Goal: Transaction & Acquisition: Purchase product/service

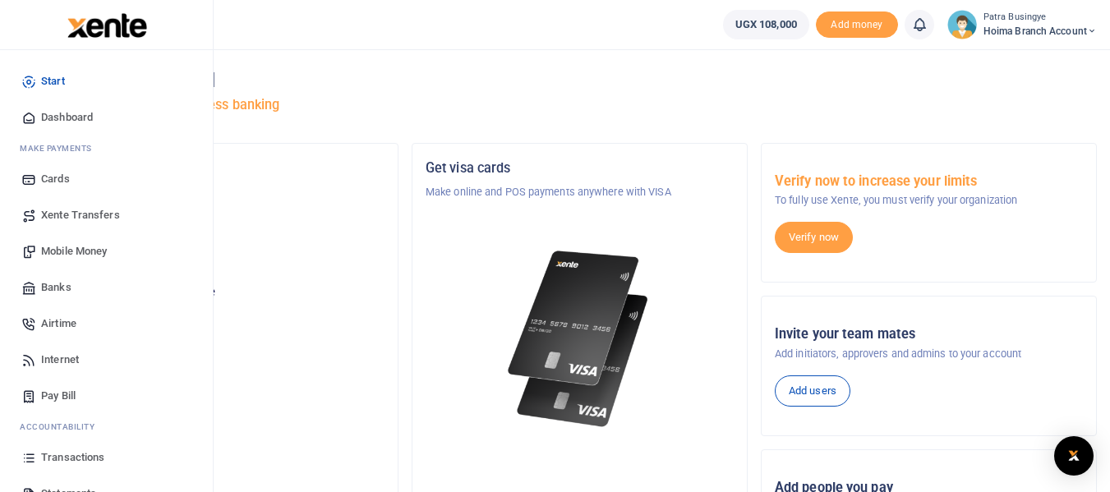
click at [59, 113] on span "Dashboard" at bounding box center [67, 117] width 52 height 16
click at [58, 396] on span "Pay Bill" at bounding box center [58, 396] width 35 height 16
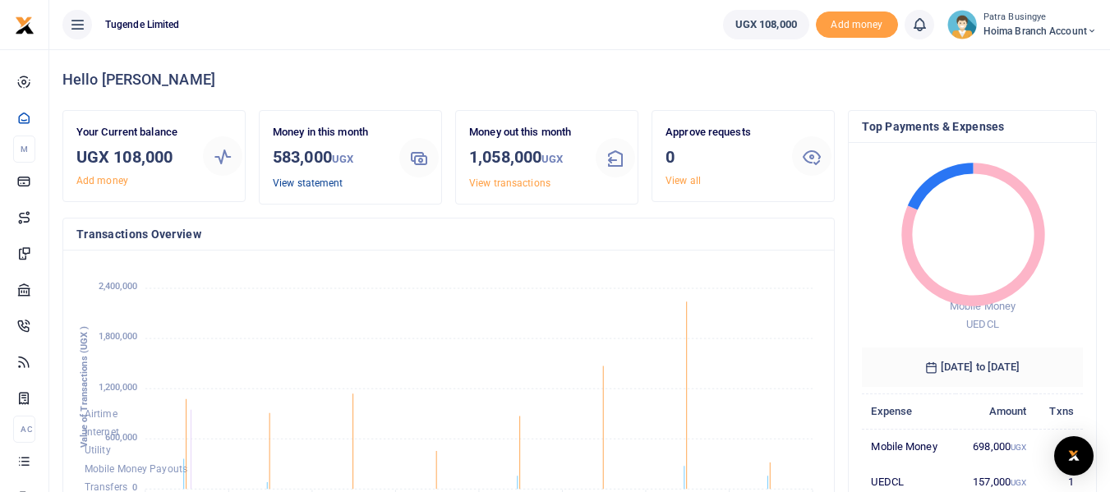
click at [301, 183] on link "View statement" at bounding box center [308, 183] width 70 height 12
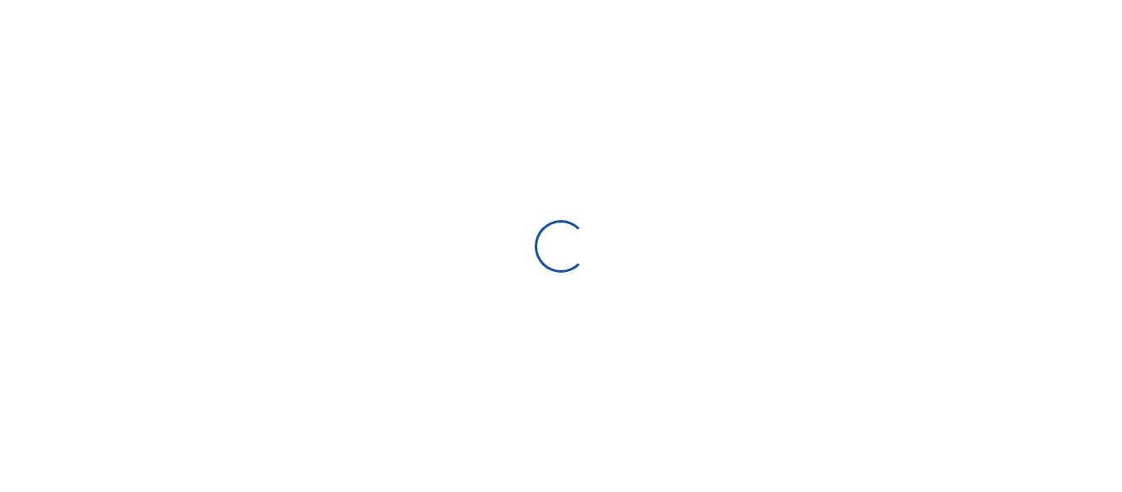
select select "ALL"
type input "07/28/2025 - 08/26/2025"
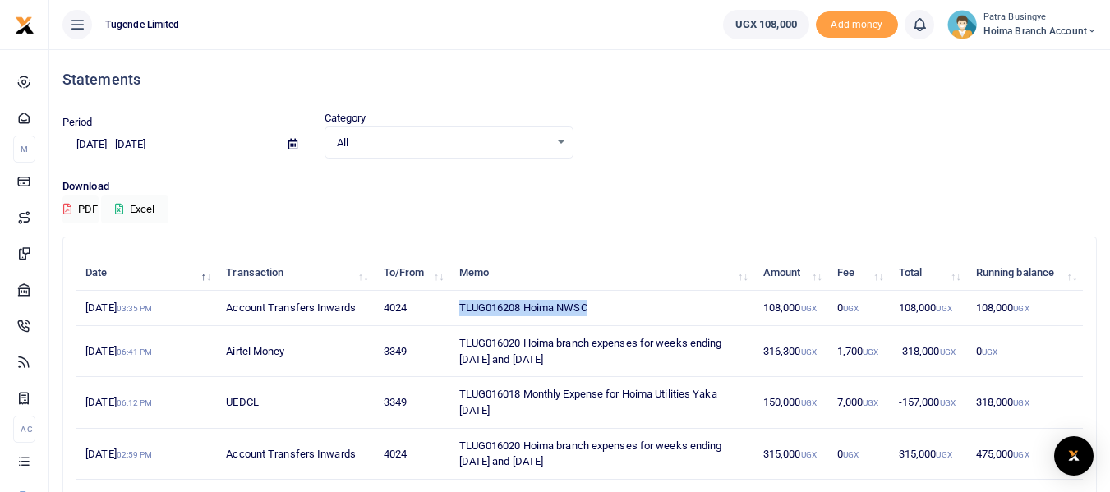
drag, startPoint x: 456, startPoint y: 304, endPoint x: 641, endPoint y: 309, distance: 184.9
click at [641, 309] on td "TLUG016208 Hoima NWSC" at bounding box center [601, 308] width 304 height 35
copy td "TLUG016208 Hoima NWSC"
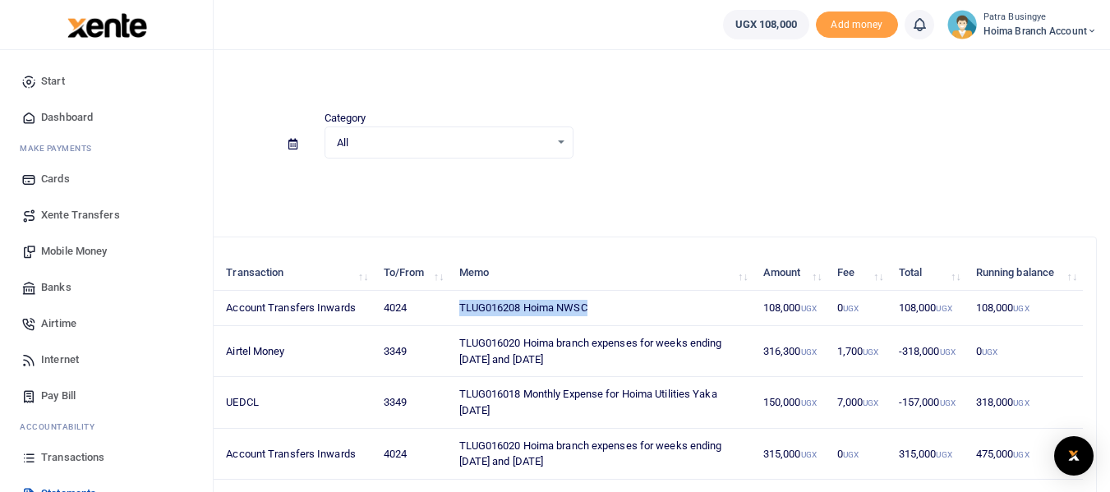
click at [62, 114] on span "Dashboard" at bounding box center [67, 117] width 52 height 16
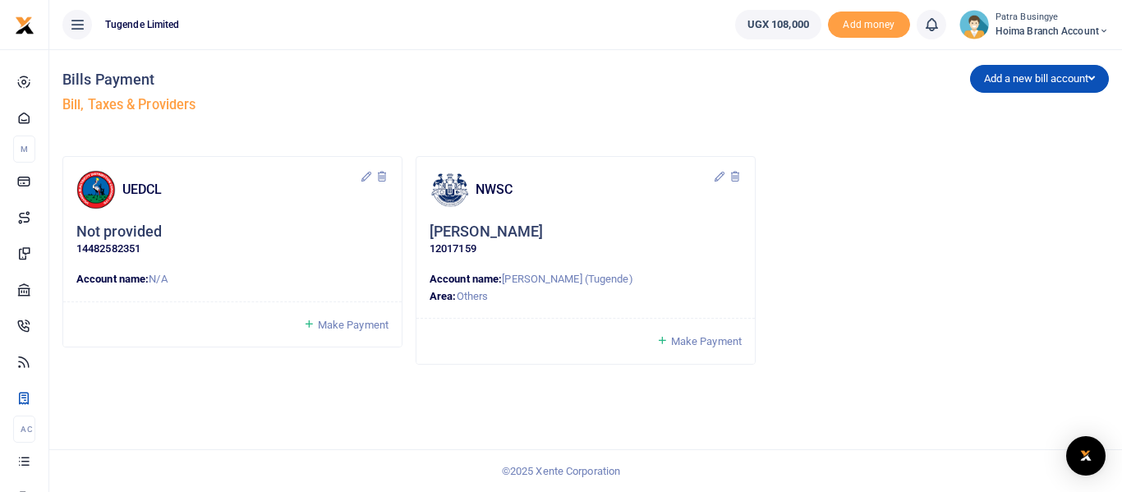
click at [685, 342] on span "Make Payment" at bounding box center [706, 341] width 71 height 12
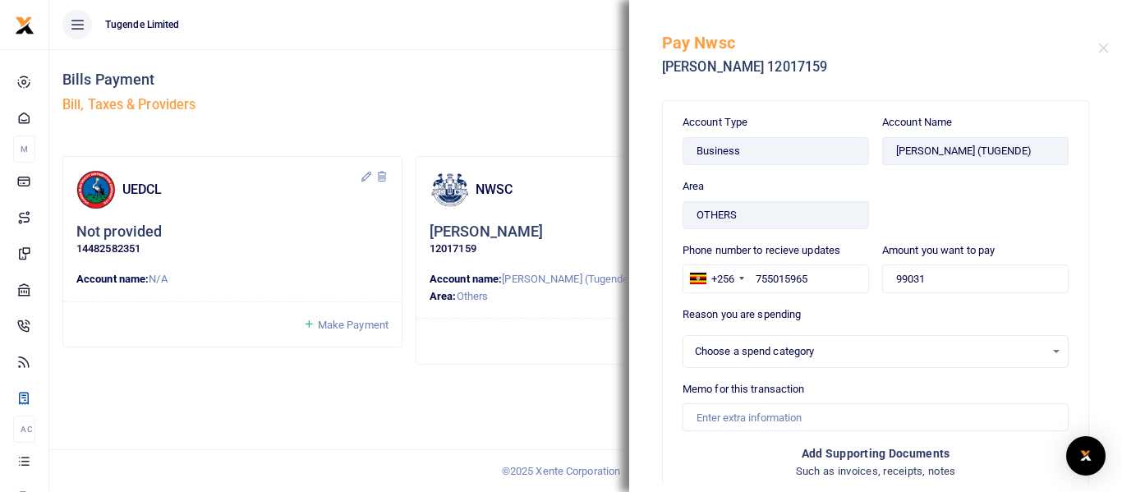
select select
drag, startPoint x: 930, startPoint y: 288, endPoint x: 831, endPoint y: 273, distance: 100.5
click at [831, 273] on div "Phone number to recieve updates +256 Uganda +256 755015965 Amount you want to p…" at bounding box center [875, 274] width 399 height 64
type input "100,000"
click at [813, 347] on div "Select an option" at bounding box center [870, 351] width 350 height 16
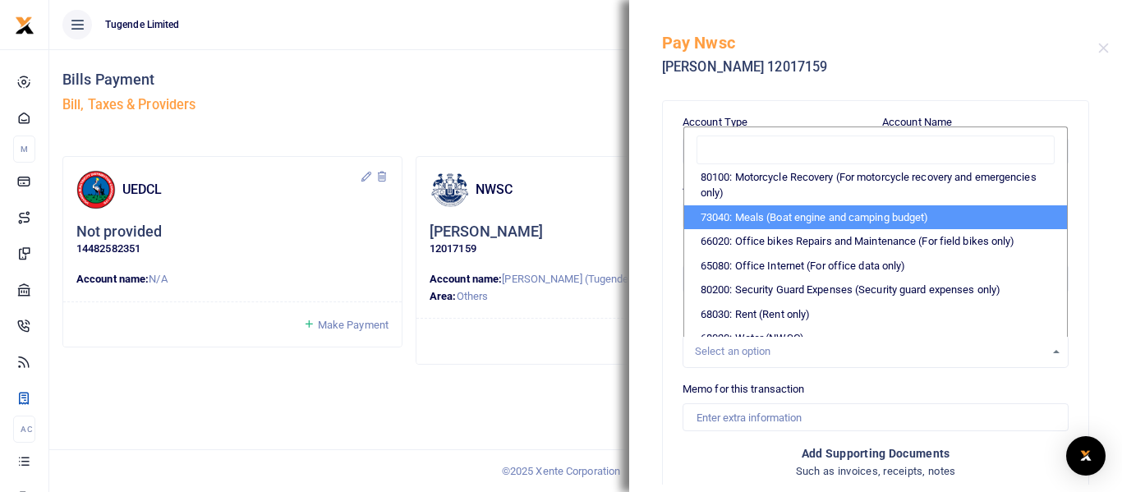
scroll to position [246, 0]
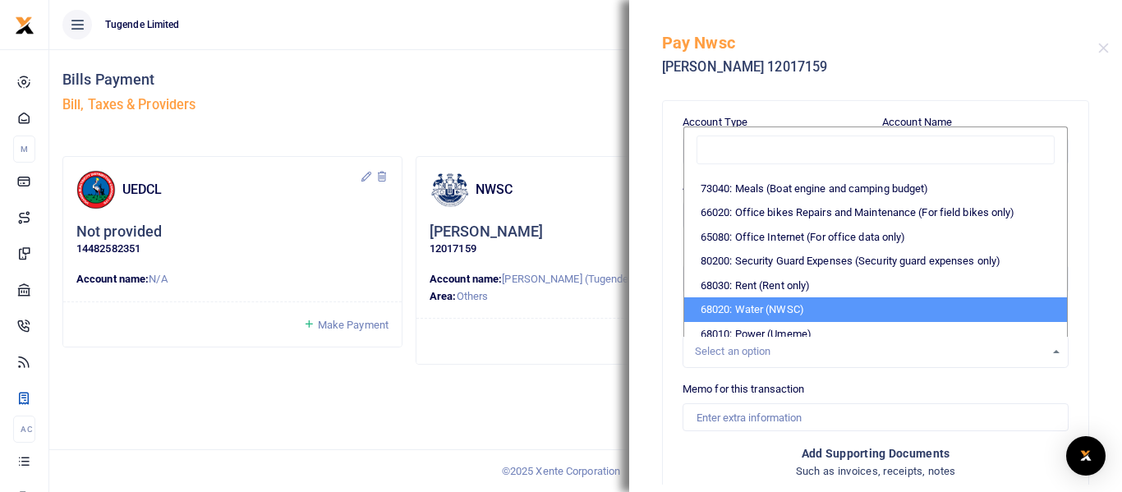
click at [777, 322] on li "68020: Water (NWSC)" at bounding box center [875, 309] width 383 height 25
select select "38"
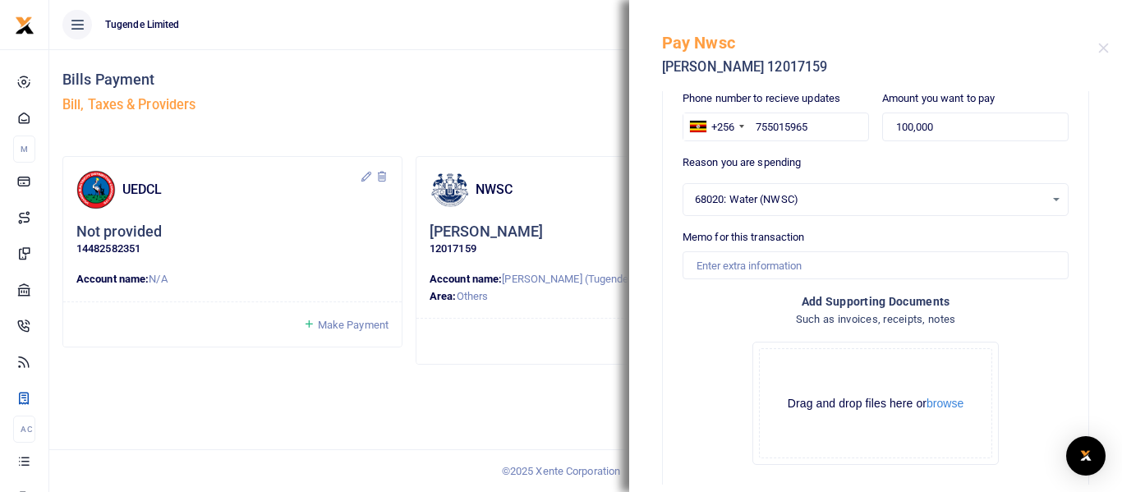
scroll to position [164, 0]
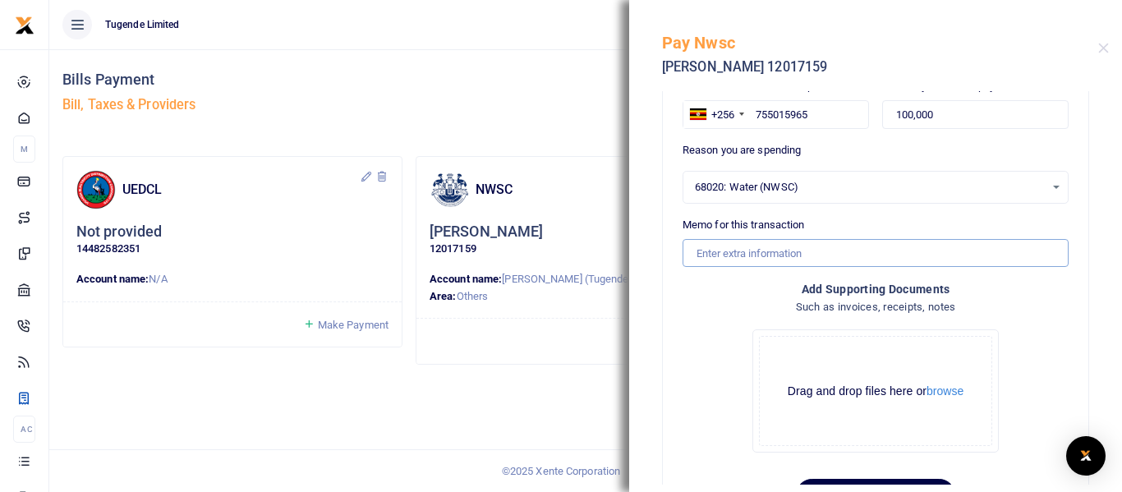
click at [734, 255] on input "Memo for this transaction" at bounding box center [876, 253] width 386 height 28
paste input "TLUG016208 Hoima NWSC"
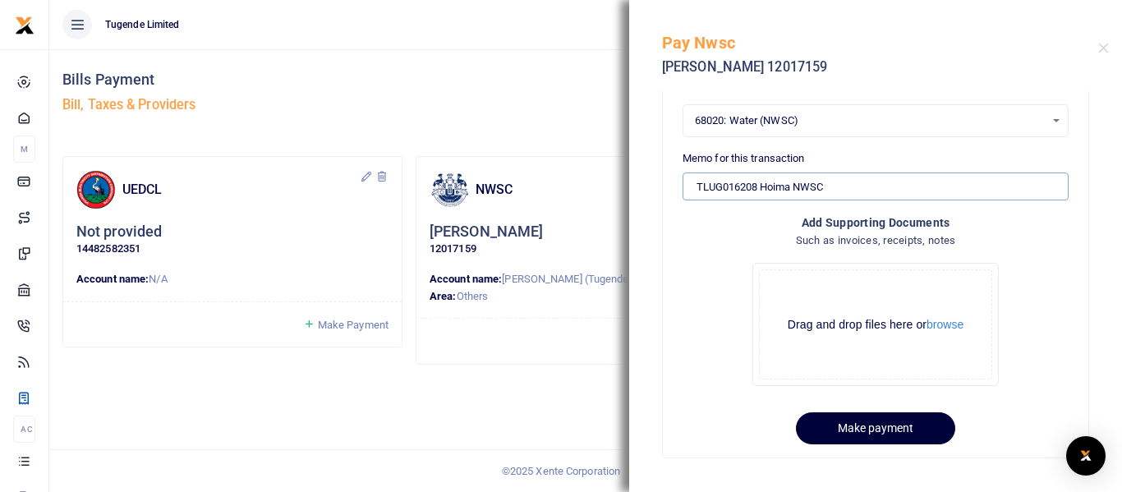
type input "TLUG016208 Hoima NWSC"
click at [846, 421] on button "Make payment" at bounding box center [875, 428] width 159 height 32
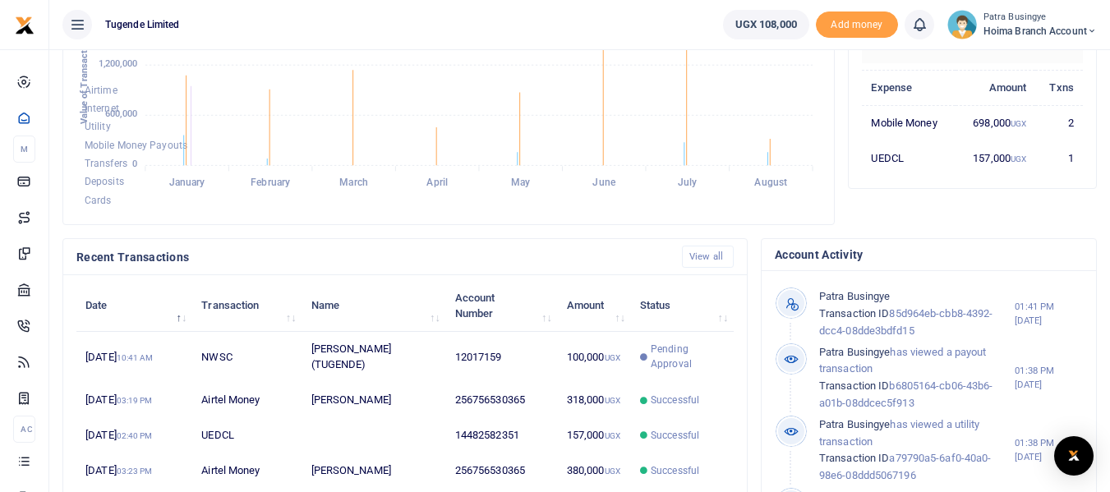
scroll to position [329, 0]
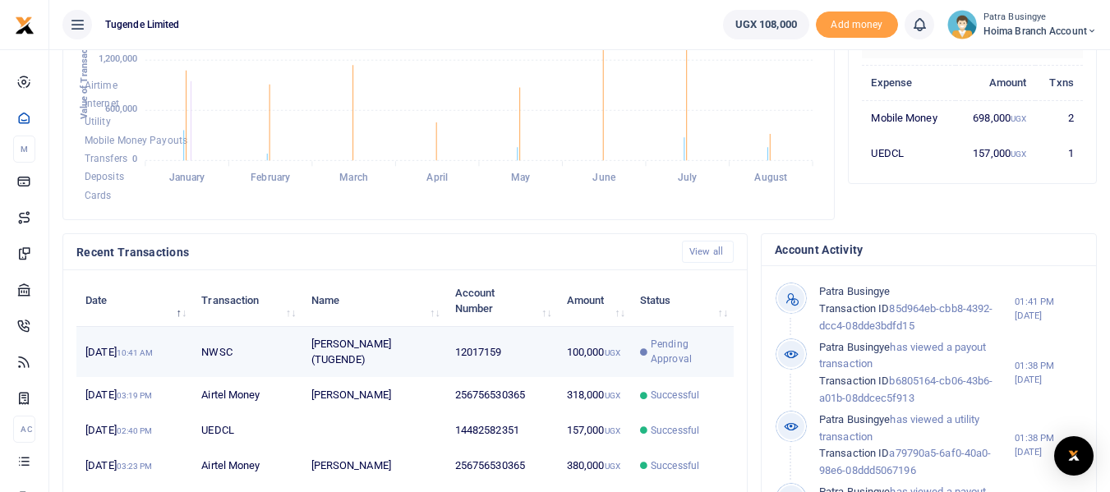
click at [647, 348] on icon at bounding box center [643, 351] width 7 height 7
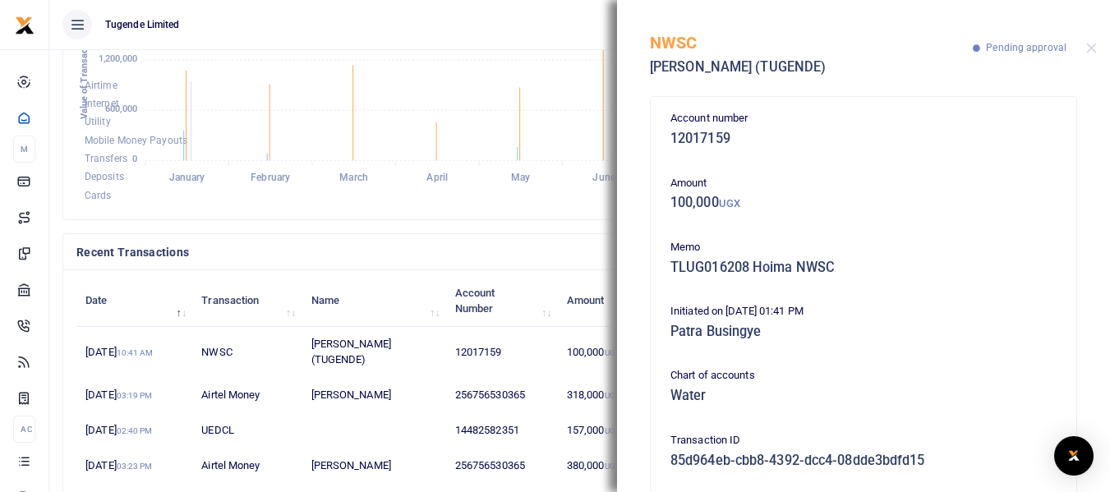
scroll to position [0, 0]
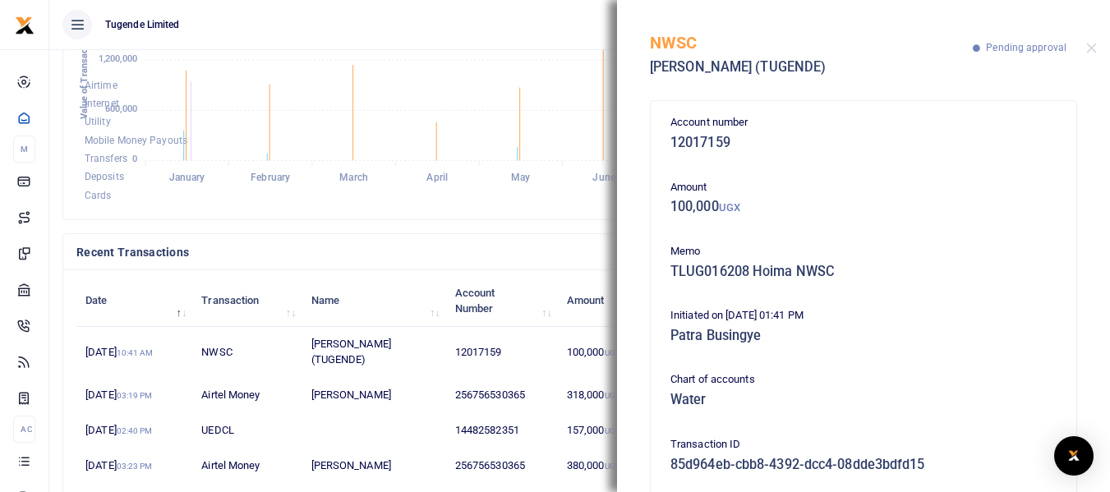
click at [552, 29] on ul "Tugende Limited" at bounding box center [379, 24] width 660 height 49
click at [1093, 44] on button "Close" at bounding box center [1091, 48] width 11 height 11
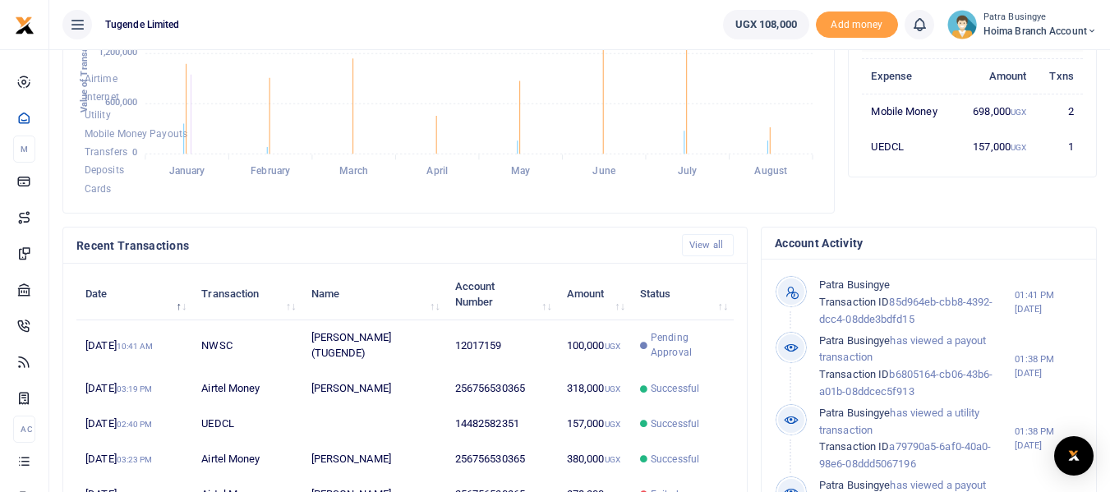
scroll to position [306, 0]
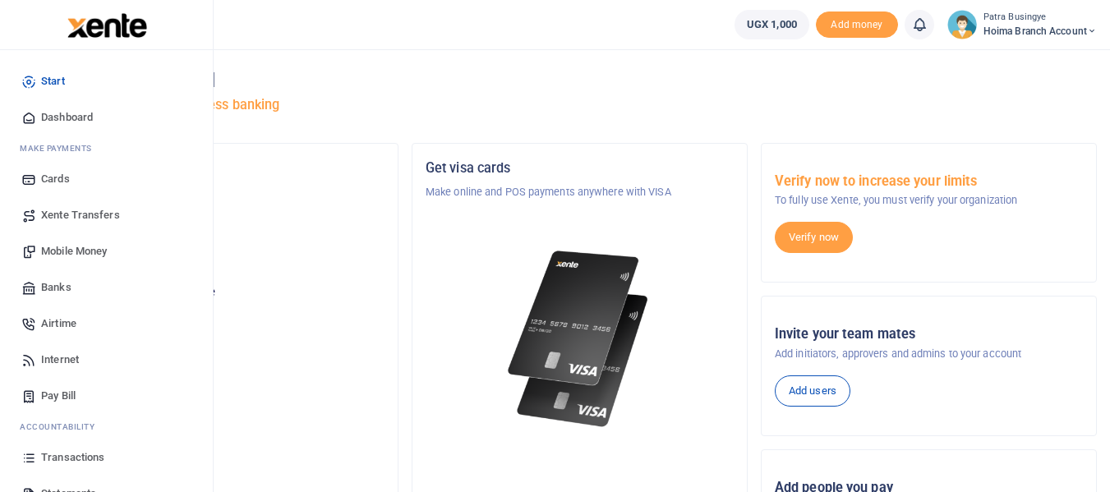
click at [66, 118] on span "Dashboard" at bounding box center [67, 117] width 52 height 16
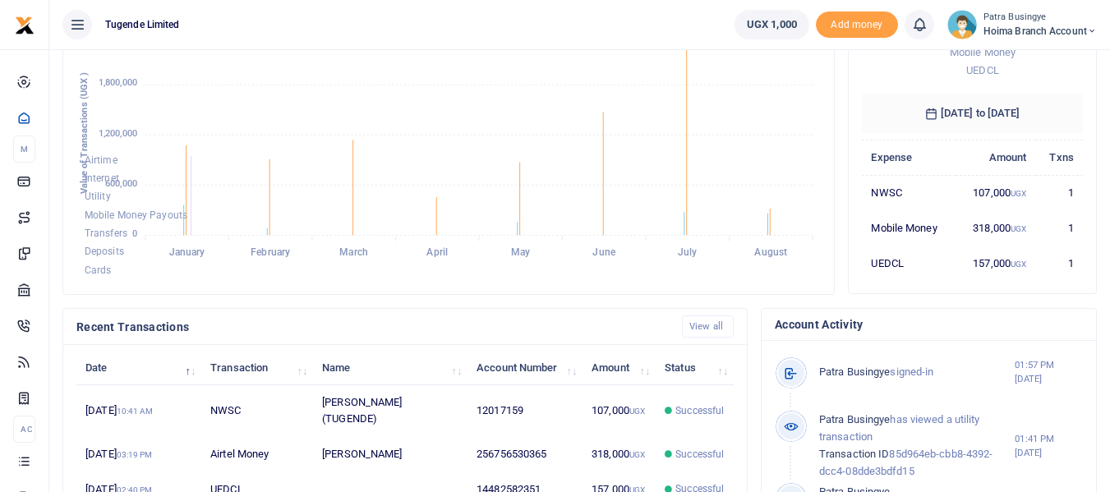
scroll to position [329, 0]
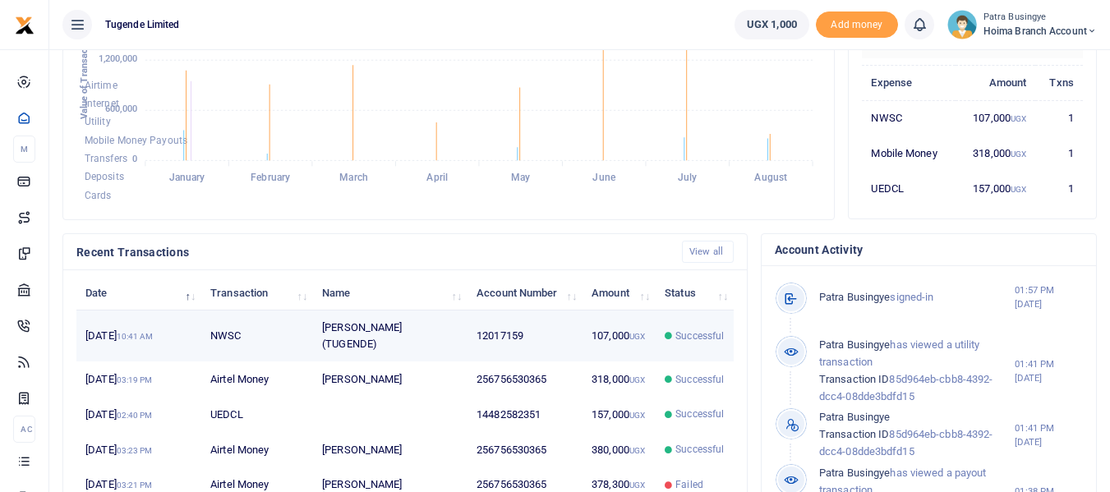
click at [358, 345] on td "[PERSON_NAME] (TUGENDE)" at bounding box center [390, 336] width 154 height 51
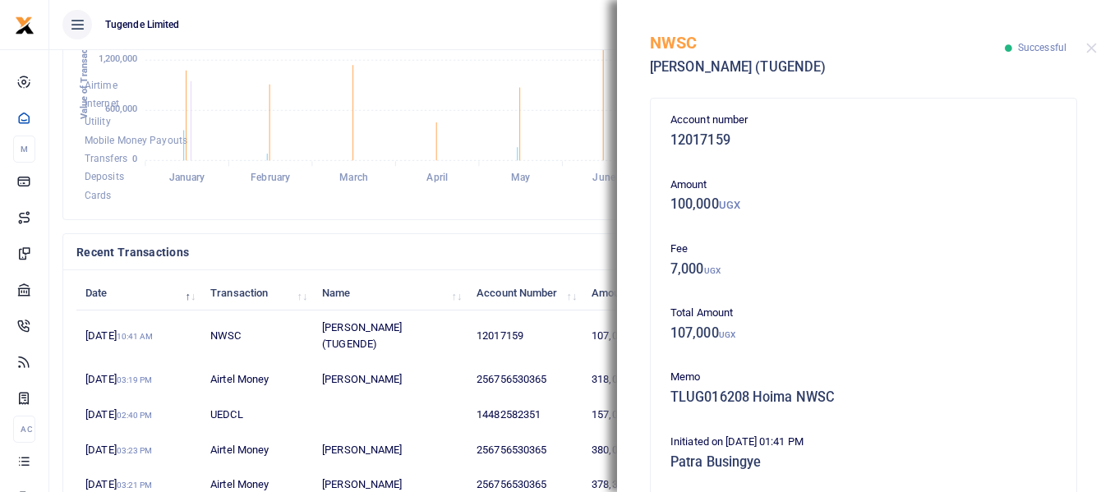
scroll to position [0, 0]
click at [488, 246] on h4 "Recent Transactions" at bounding box center [372, 252] width 592 height 18
click at [1091, 45] on button "Close" at bounding box center [1091, 48] width 11 height 11
